Goal: Use online tool/utility: Utilize a website feature to perform a specific function

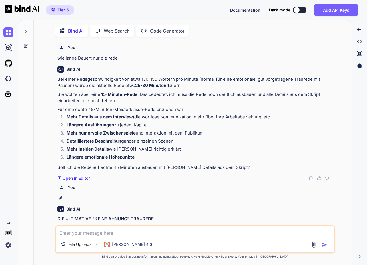
scroll to position [15120, 0]
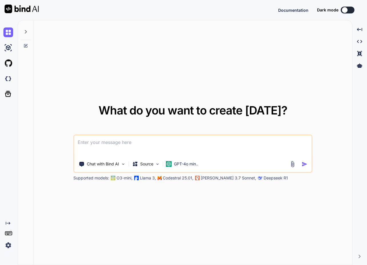
click at [27, 45] on icon at bounding box center [25, 45] width 5 height 5
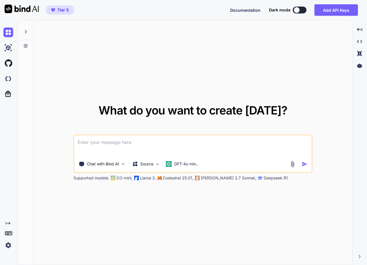
click at [139, 146] on textarea at bounding box center [192, 145] width 237 height 21
type textarea "x"
type textarea "p"
type textarea "x"
type textarea "pr"
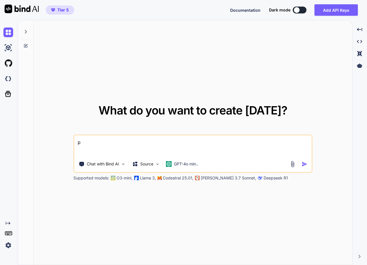
type textarea "x"
type textarea "prü"
type textarea "x"
type textarea "prüf"
type textarea "x"
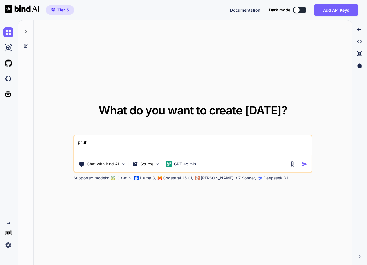
type textarea "prüfe"
type textarea "x"
type textarea "prüfe"
type textarea "x"
type textarea "prüfe d"
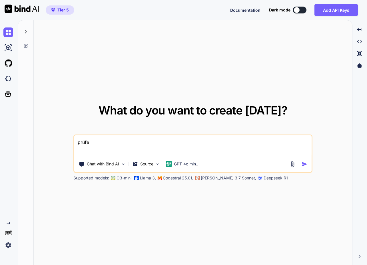
type textarea "x"
type textarea "prüfe di"
type textarea "x"
type textarea "prüfe die"
type textarea "x"
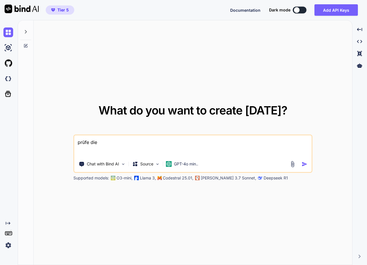
type textarea "prüfe dies"
type textarea "x"
type textarea "prüfe diese"
type textarea "x"
type textarea "prüfe diese"
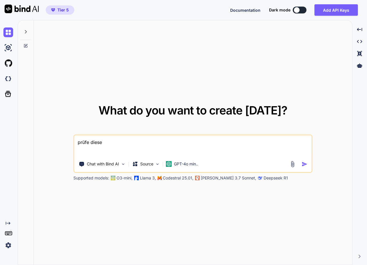
type textarea "x"
type textarea "prüfe diese r"
type textarea "x"
type textarea "prüfe diese re"
type textarea "x"
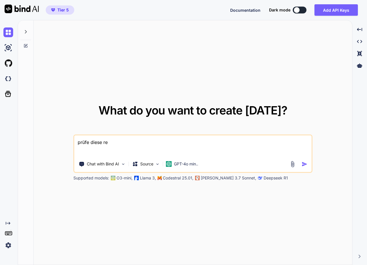
type textarea "prüfe diese red"
type textarea "x"
type textarea "prüfe diese rede"
type textarea "x"
type textarea "prüfe diese rede:"
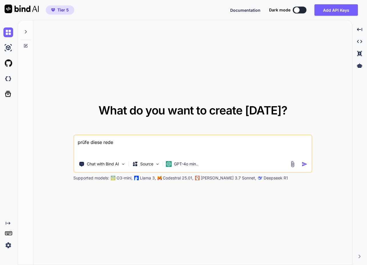
type textarea "x"
type textarea "prüfe diese rede:"
type textarea "x"
paste textarea "Lorem Ipsumdolorsitametcons, adipi Elitsed, doeiu Tempori, utl etd magna: aliqu…"
type textarea "lorem ipsum dolo: Sitam Consecteturadipiscing, elits Doeiusm, tempo Incidid, ut…"
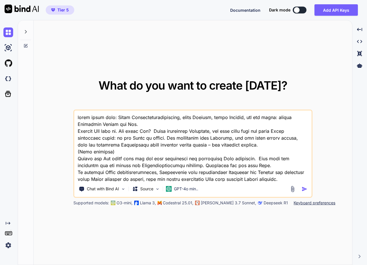
scroll to position [3550, 0]
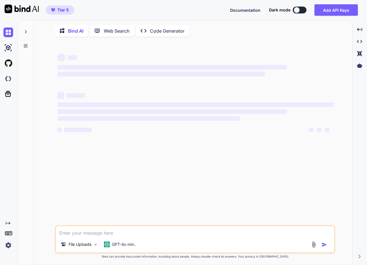
type textarea "x"
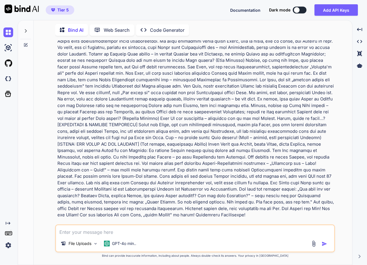
scroll to position [1656, 0]
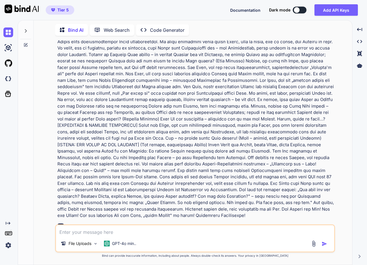
click at [103, 231] on textarea at bounding box center [195, 230] width 279 height 10
click at [124, 241] on p "GPT-4o min.." at bounding box center [124, 244] width 24 height 6
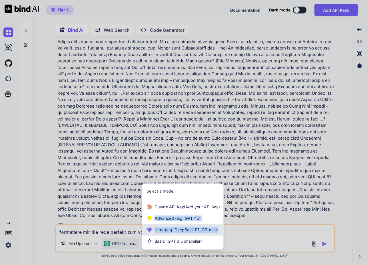
drag, startPoint x: 174, startPoint y: 210, endPoint x: 172, endPoint y: 232, distance: 22.4
click at [172, 232] on div "Claude API Key (Add your API Key) Advanced (e.g. GPT-4o) Ultra (e.g. DeepSeek R…" at bounding box center [183, 224] width 82 height 46
click at [173, 231] on span "(e.g. DeepSeek R1, O3-mini)" at bounding box center [191, 229] width 54 height 5
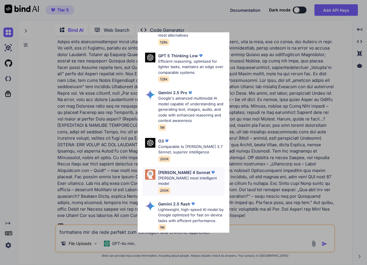
scroll to position [116, 0]
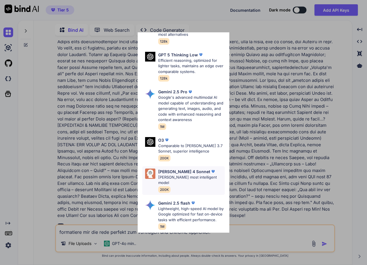
click at [181, 168] on p "[PERSON_NAME] 4 Sonnet" at bounding box center [184, 171] width 52 height 6
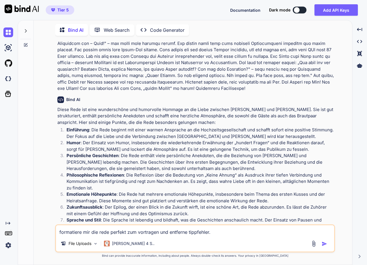
scroll to position [0, 0]
drag, startPoint x: 244, startPoint y: 232, endPoint x: -44, endPoint y: 216, distance: 288.7
click at [0, 216] on html "Tier 5 Documentation Dark mode Add API Keys Created with Pixso. Created with Pi…" at bounding box center [183, 132] width 367 height 265
type textarea "was könnte ich verbessern?"
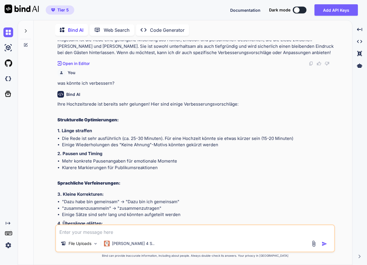
scroll to position [1917, 0]
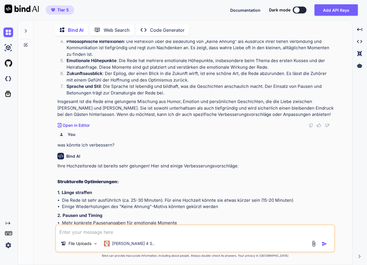
click at [122, 230] on textarea at bounding box center [195, 230] width 279 height 10
type textarea "b"
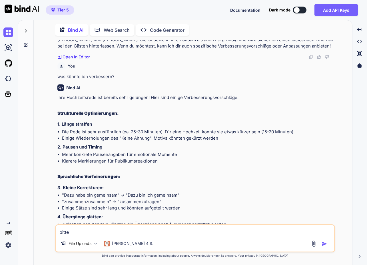
scroll to position [1985, 0]
type textarea "bitte nur punkt 3 und 4 umsetzen"
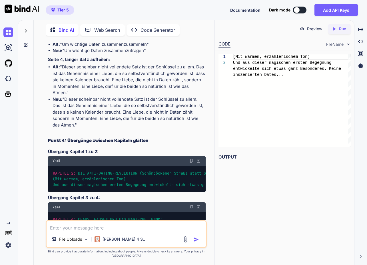
scroll to position [4070, 0]
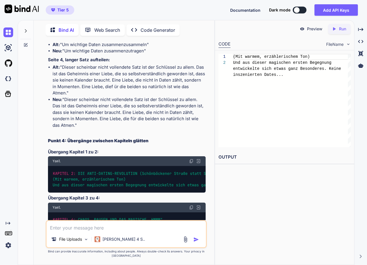
click at [96, 227] on textarea at bounding box center [127, 226] width 160 height 10
drag, startPoint x: 126, startPoint y: 227, endPoint x: 158, endPoint y: 228, distance: 32.6
click at [126, 227] on textarea "bitte einmal die perfekt formatierte rede für mich zum vortragen" at bounding box center [127, 226] width 160 height 10
type textarea "bitte einmal die perfekt formatierte gesmatrede für mich zum vortragen"
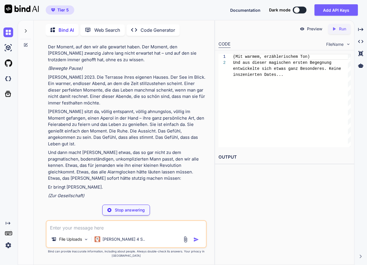
scroll to position [7911, 0]
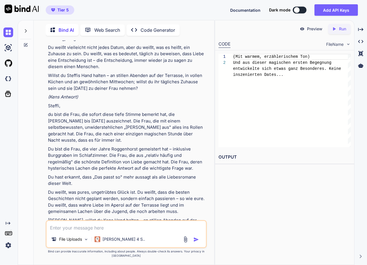
scroll to position [0, 0]
click at [134, 229] on textarea at bounding box center [127, 226] width 160 height 10
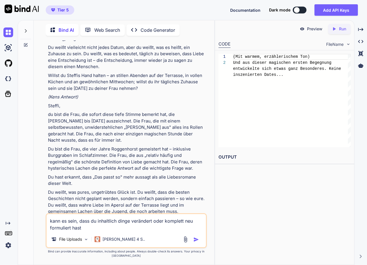
type textarea "kann es sein, dass du inhaltlich dinge verändert oder komplett neu formuliert h…"
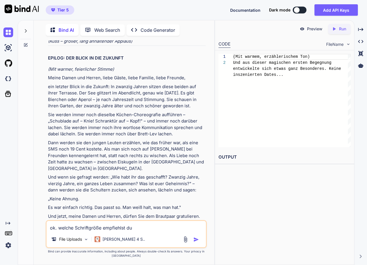
type textarea "ok. welche Schriftgröße empfiehlst du?"
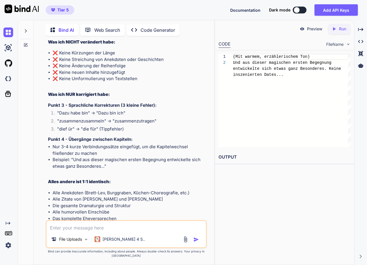
click at [101, 229] on textarea at bounding box center [127, 226] width 160 height 10
type textarea "das sind in 16 29 seiten..."
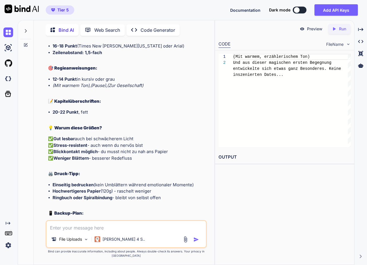
click at [86, 228] on textarea at bounding box center [127, 226] width 160 height 10
type textarea "was könnte ich problemlos kürzen? Das Eheversprechen?"
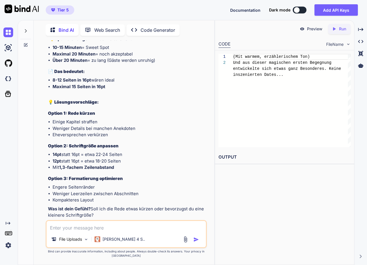
click at [102, 227] on textarea at bounding box center [127, 226] width 160 height 10
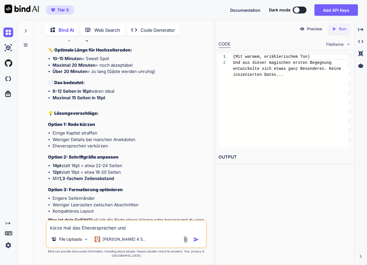
scroll to position [10026, 0]
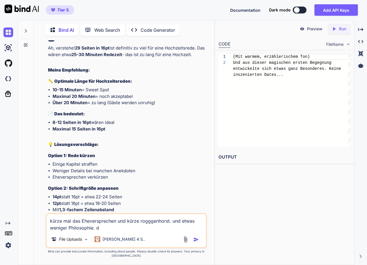
type textarea "kürze mal das Eheversprechen und kürze rogggenhorst. und etwas weniger Philosop…"
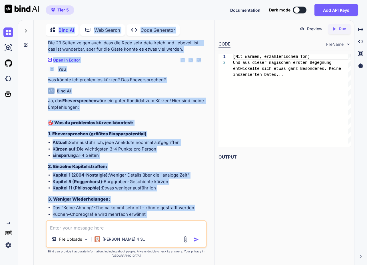
scroll to position [10239, 0]
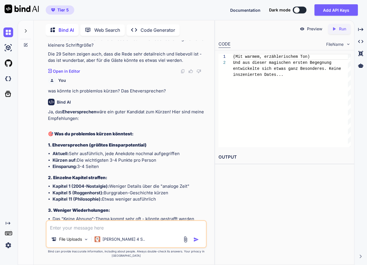
drag, startPoint x: 105, startPoint y: 205, endPoint x: 51, endPoint y: 91, distance: 125.6
copy div "Loremipsumdol sit Ametco adi Eli SEDDOEIUS Tempo Incididuntutlaboreetd, magna A…"
drag, startPoint x: 61, startPoint y: 94, endPoint x: 56, endPoint y: 161, distance: 67.7
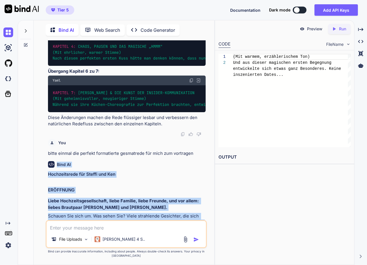
scroll to position [4243, 0]
drag, startPoint x: 60, startPoint y: 118, endPoint x: 48, endPoint y: 84, distance: 36.3
copy div "Loremipsumdol sit Ametco adi Eli SEDDOEIUS Tempo Incididuntutlaboreetd, magna A…"
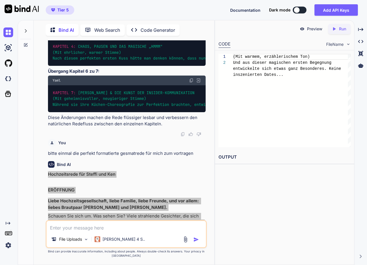
drag, startPoint x: 359, startPoint y: 231, endPoint x: 67, endPoint y: 122, distance: 312.1
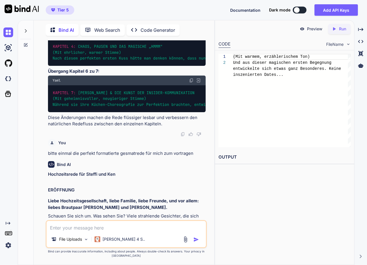
click at [90, 225] on textarea at bounding box center [127, 226] width 160 height 10
type textarea "das Eheversprechen scheint mir nicht so romantisch zu sein, oder?"
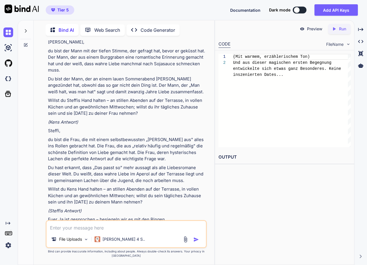
scroll to position [13019, 0]
type textarea "jetzt ist das ja eher lustig statt romantisch, oder?"
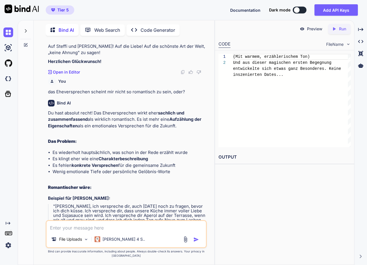
scroll to position [0, 0]
type textarea "romantisch"
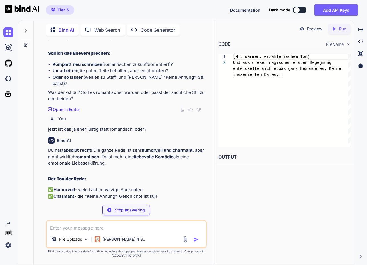
scroll to position [13561, 0]
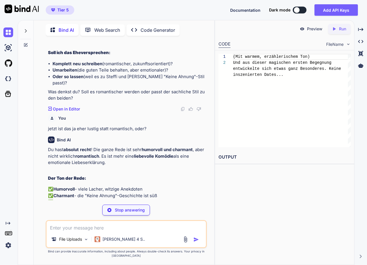
drag, startPoint x: 136, startPoint y: 208, endPoint x: 132, endPoint y: 206, distance: 4.8
click at [136, 207] on p "Stop answering" at bounding box center [130, 210] width 30 height 6
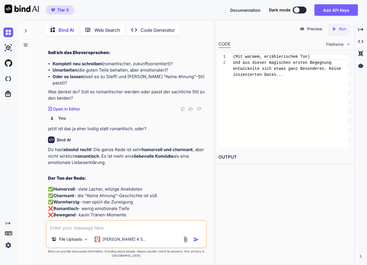
click at [87, 229] on textarea at bounding box center [127, 226] width 160 height 10
type textarea "nur das Eheversprechen soll zu tränen rühren"
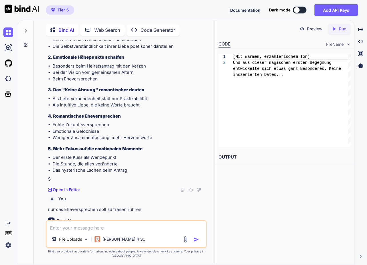
scroll to position [0, 0]
drag, startPoint x: 49, startPoint y: 98, endPoint x: 175, endPoint y: 182, distance: 150.9
copy div "Lor, ips dol sitam con Adip, eli sed doeiu temporincididun „Utlabor'e dol" magn…"
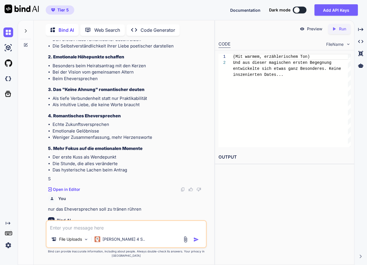
scroll to position [14032, 0]
